Goal: Task Accomplishment & Management: Complete application form

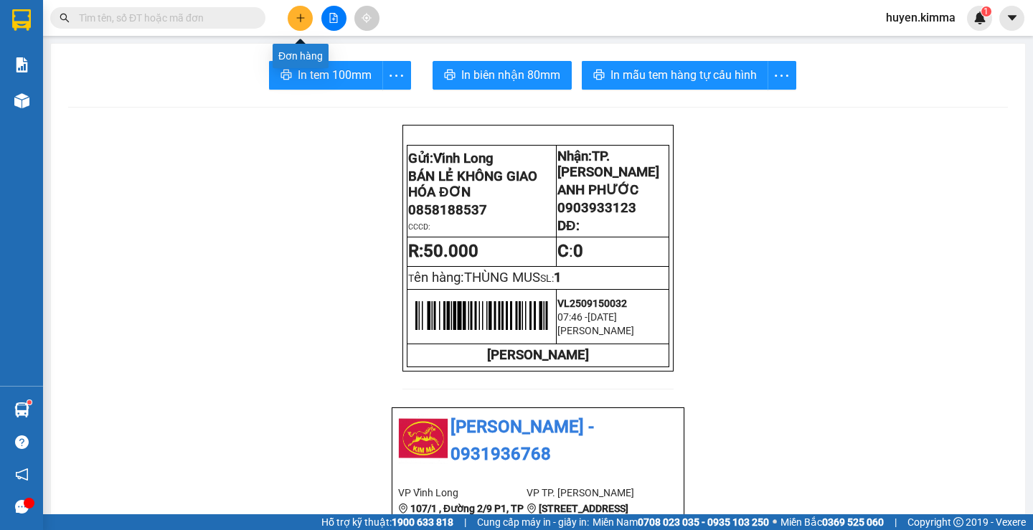
click at [298, 19] on icon "plus" at bounding box center [301, 18] width 10 height 10
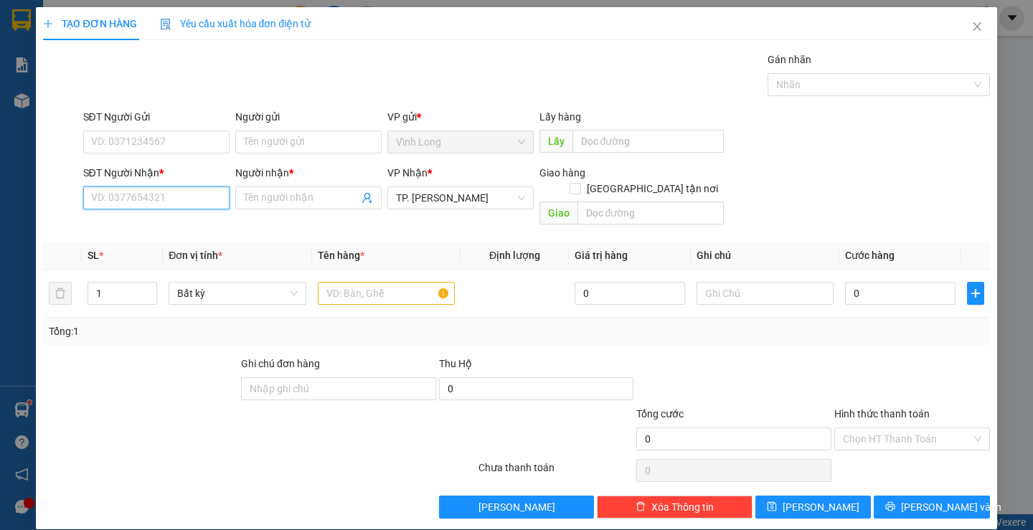
click at [164, 200] on input "SĐT Người Nhận *" at bounding box center [156, 198] width 146 height 23
click at [177, 201] on input "SĐT Người Nhận *" at bounding box center [156, 198] width 146 height 23
click at [168, 225] on div "0587961820 - PHƯƠNG" at bounding box center [154, 227] width 128 height 16
type input "0587961820"
type input "PHƯƠNG"
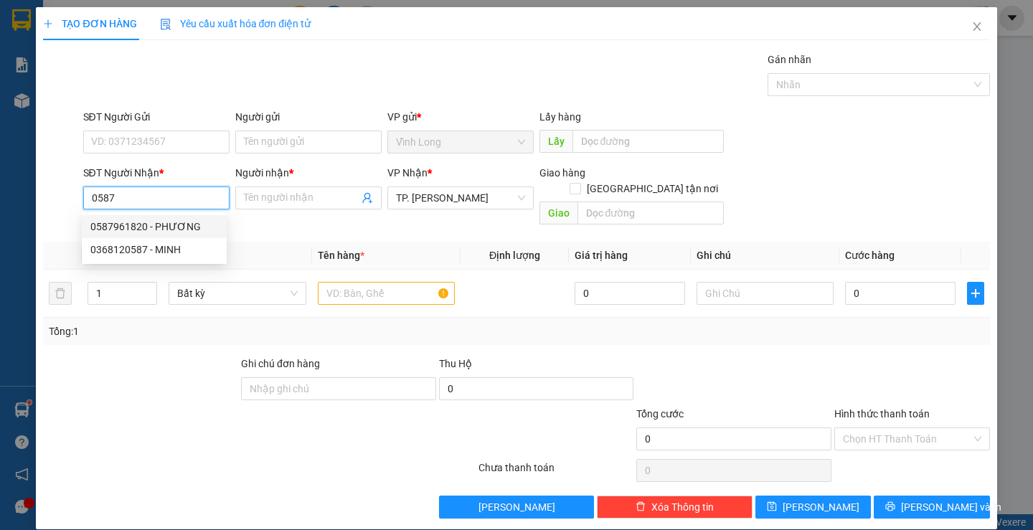
checkbox input "true"
type input "SÔ 00.06 THÁP B2 , [GEOGRAPHIC_DATA] , ĐƯỜNG D9 , [GEOGRAPHIC_DATA] , [GEOGRAPH…"
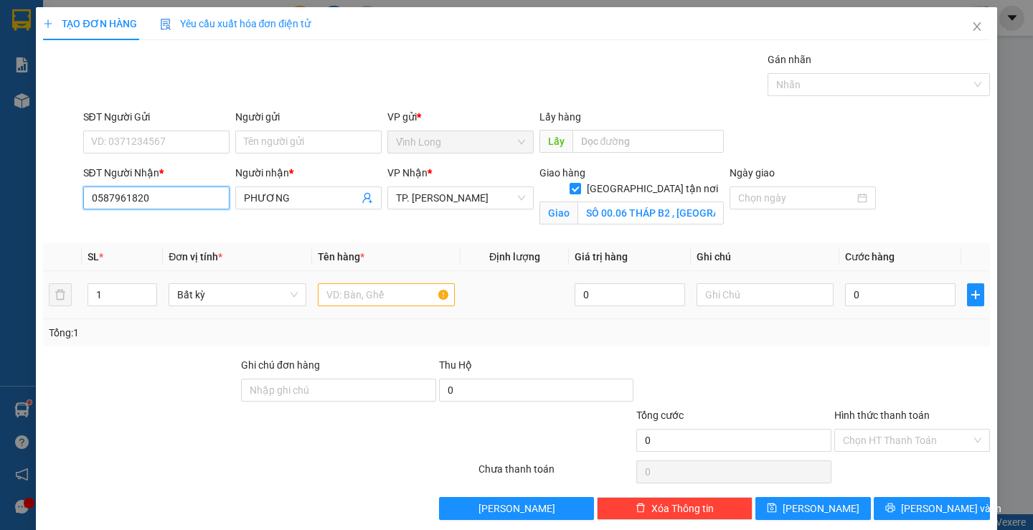
type input "0587961820"
click at [414, 297] on input "text" at bounding box center [386, 294] width 137 height 23
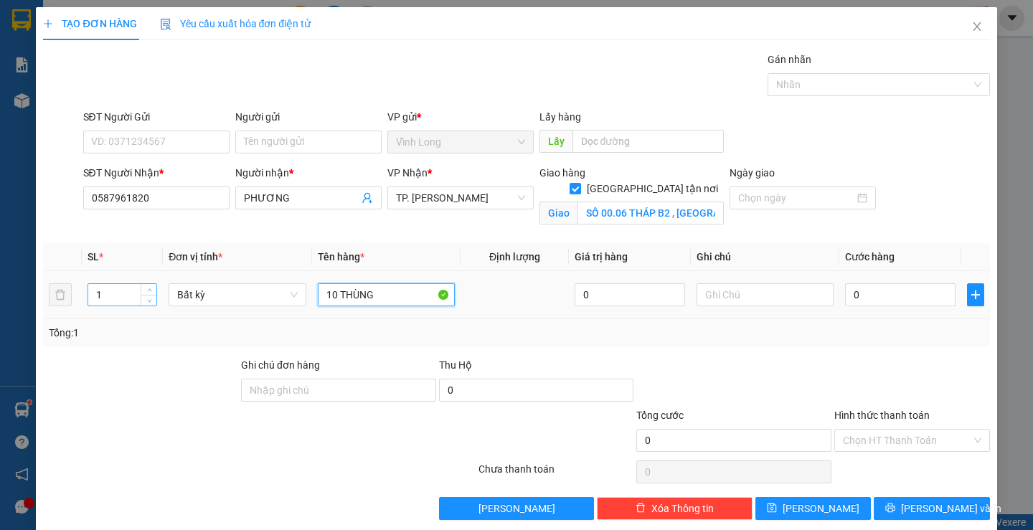
type input "10 THÙNG"
click at [117, 295] on input "1" at bounding box center [122, 295] width 68 height 22
type input "10"
click at [307, 143] on input "Người gửi" at bounding box center [308, 142] width 146 height 23
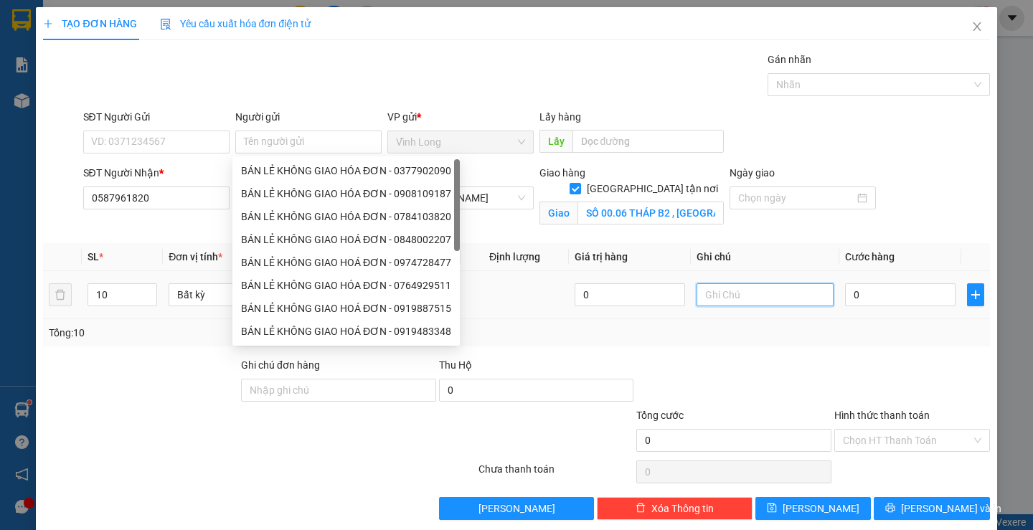
click at [763, 296] on input "text" at bounding box center [765, 294] width 137 height 23
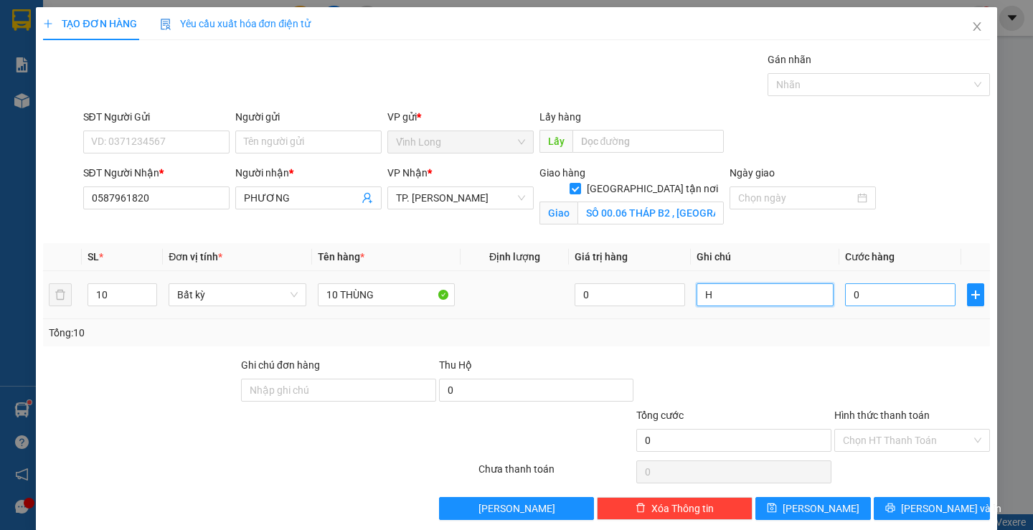
type input "H"
click at [935, 299] on input "0" at bounding box center [900, 294] width 110 height 23
type input "1"
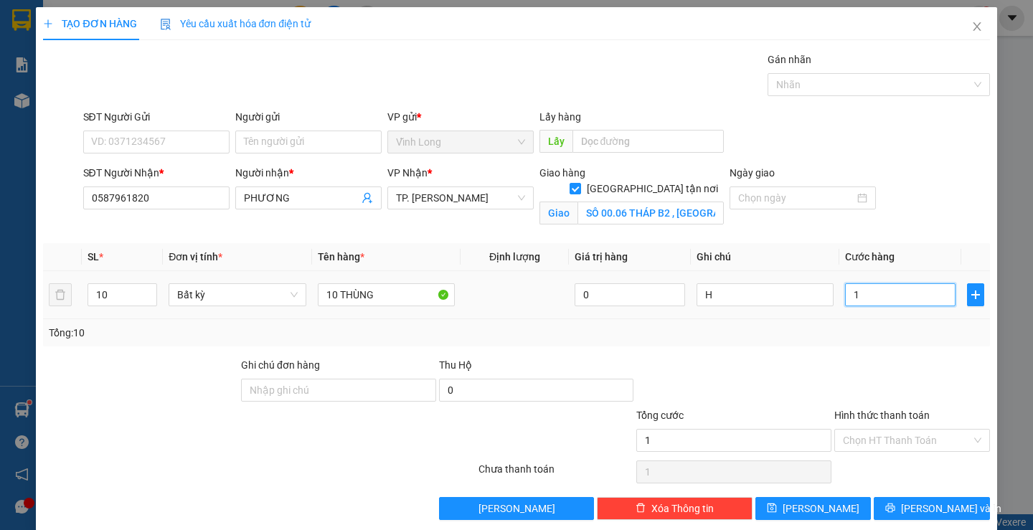
type input "10"
type input "102"
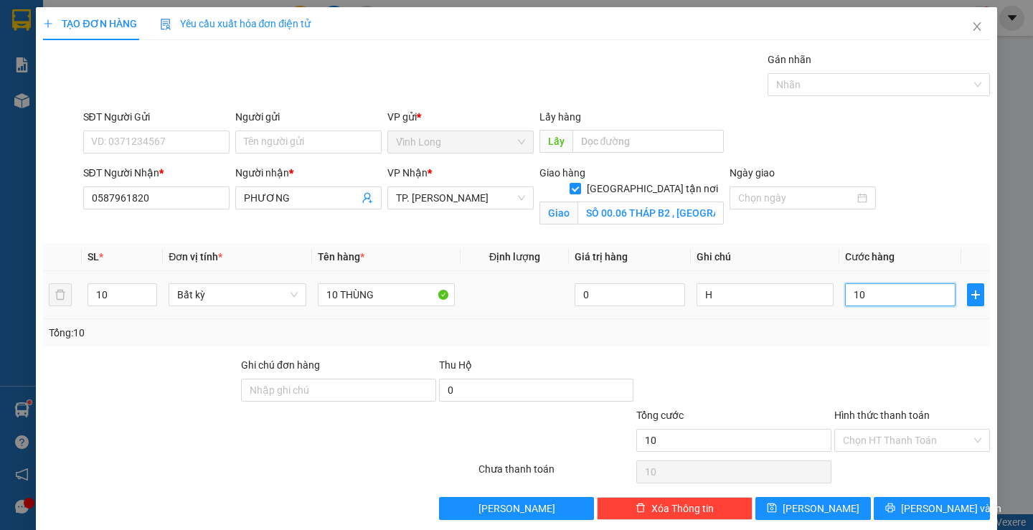
type input "102"
type input "1.020"
type input "10.200"
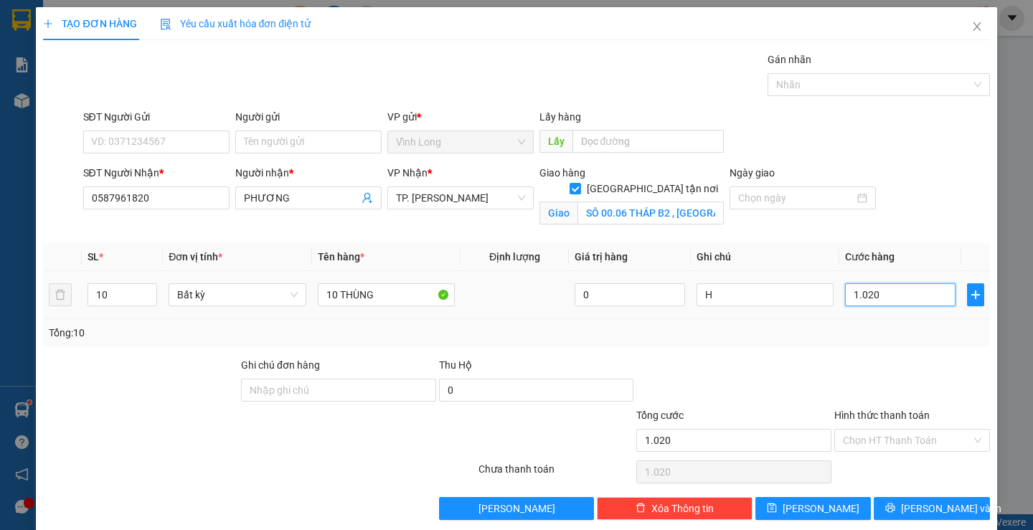
type input "10.200"
type input "102.000"
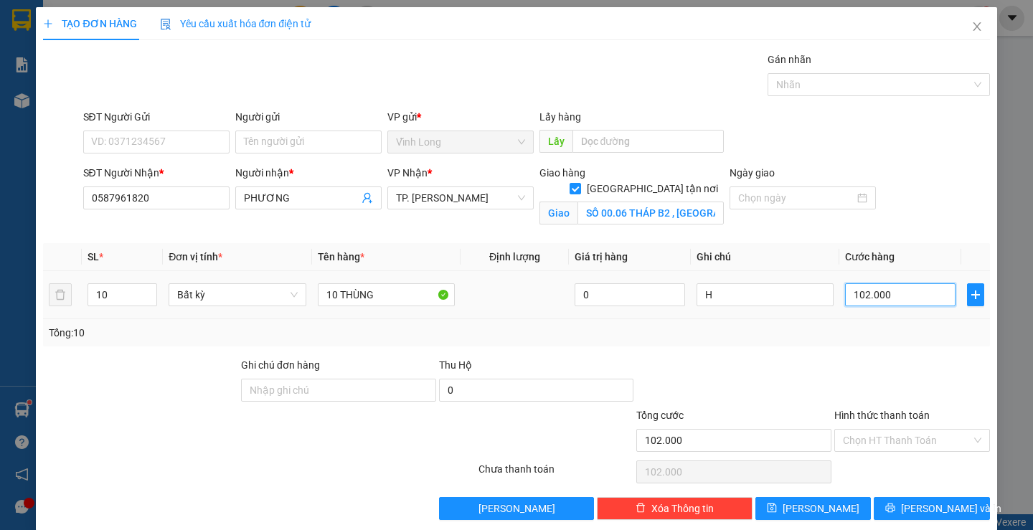
type input "1.020.000"
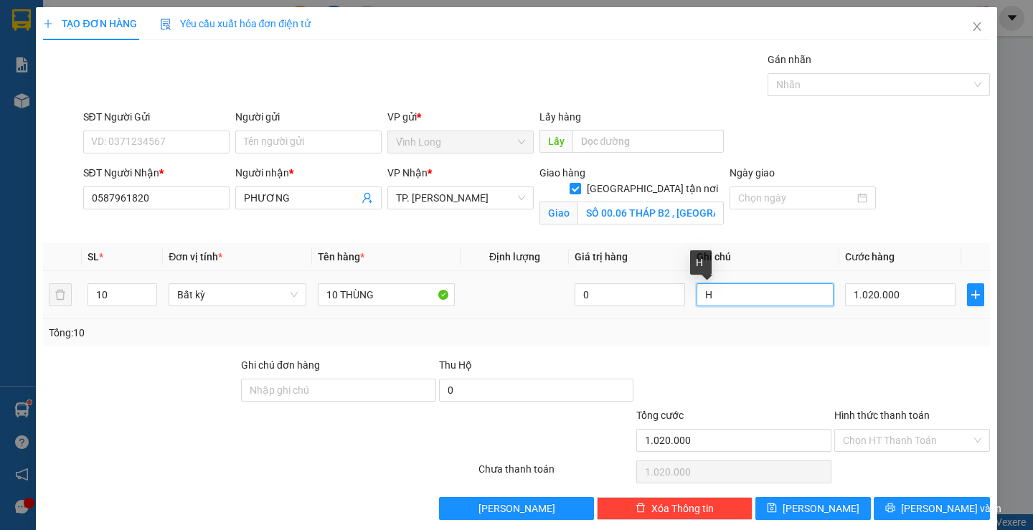
click at [743, 298] on input "H" at bounding box center [765, 294] width 137 height 23
type input "H (XE 570 + PHÍ GIAO 450)"
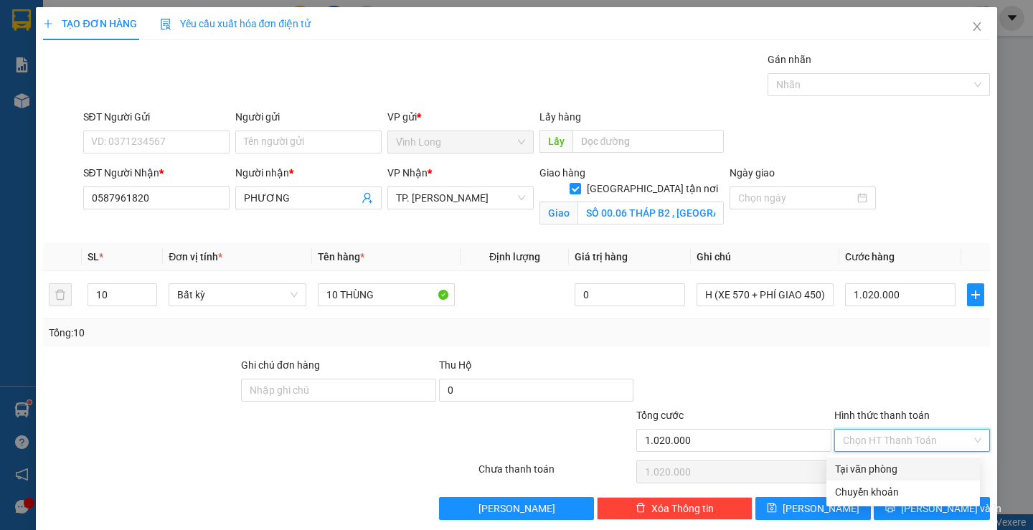
click at [912, 438] on input "Hình thức thanh toán" at bounding box center [907, 441] width 128 height 22
click at [907, 468] on div "Tại văn phòng" at bounding box center [903, 469] width 136 height 16
type input "0"
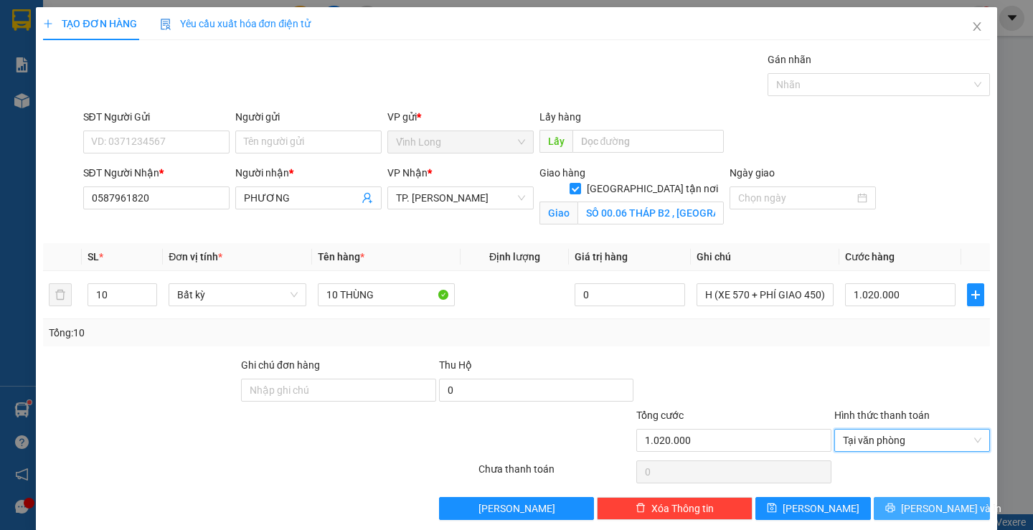
click at [915, 509] on span "[PERSON_NAME] và In" at bounding box center [951, 509] width 100 height 16
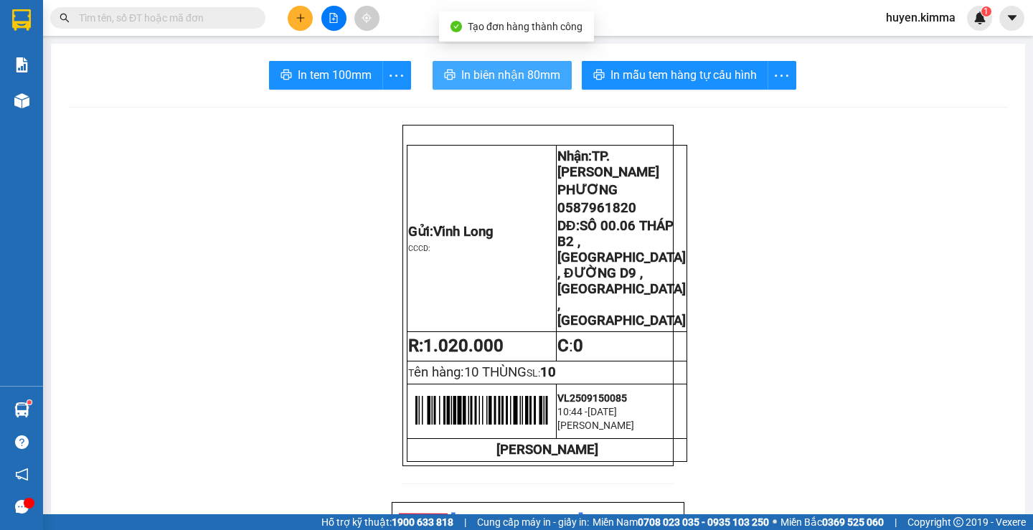
click at [490, 65] on button "In biên nhận 80mm" at bounding box center [502, 75] width 139 height 29
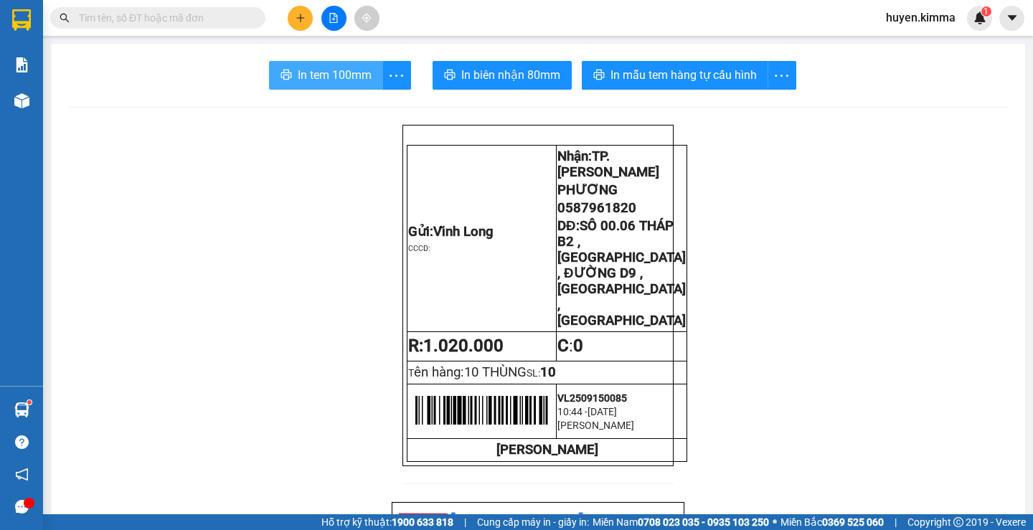
click at [319, 74] on span "In tem 100mm" at bounding box center [335, 75] width 74 height 18
